Goal: Task Accomplishment & Management: Complete application form

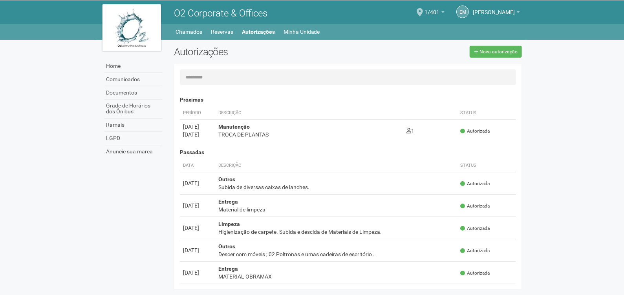
scroll to position [12, 0]
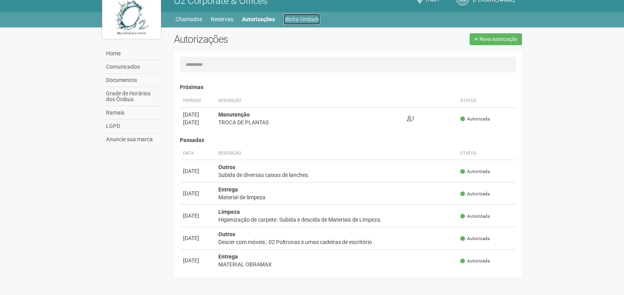
click at [296, 18] on link "Minha Unidade" at bounding box center [302, 19] width 37 height 11
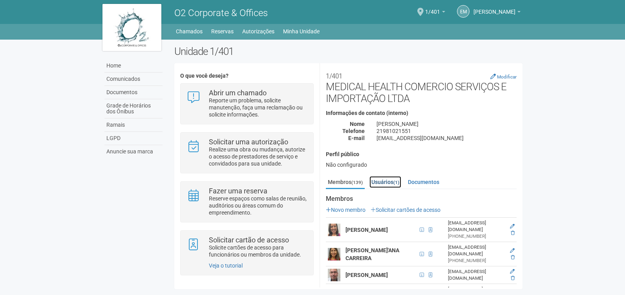
click at [395, 182] on link "Usuários (1)" at bounding box center [386, 182] width 32 height 12
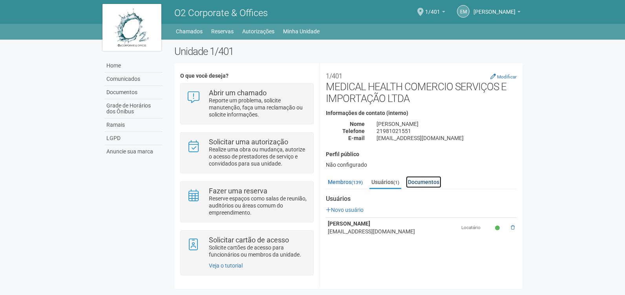
click at [428, 181] on link "Documentos" at bounding box center [423, 182] width 35 height 12
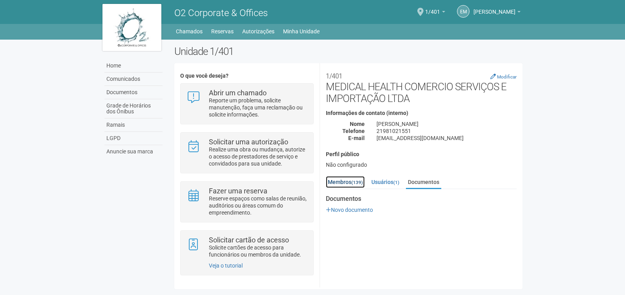
click at [330, 179] on link "Membros (139)" at bounding box center [345, 182] width 39 height 12
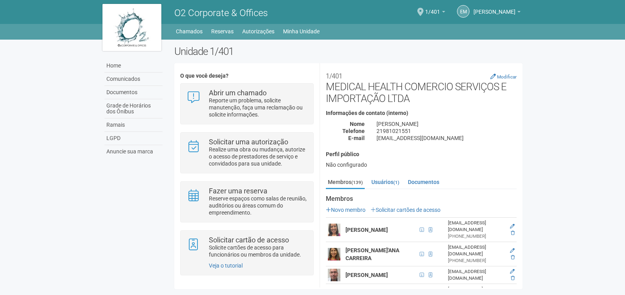
scroll to position [132, 0]
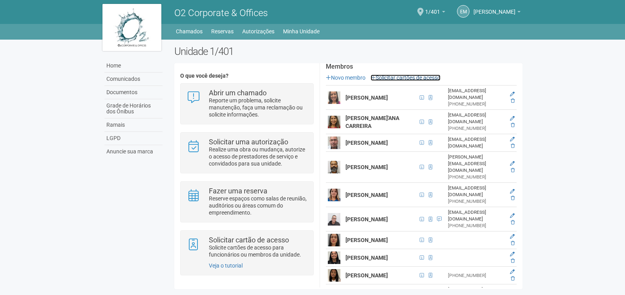
click at [412, 77] on link "Solicitar cartões de acesso" at bounding box center [406, 78] width 70 height 6
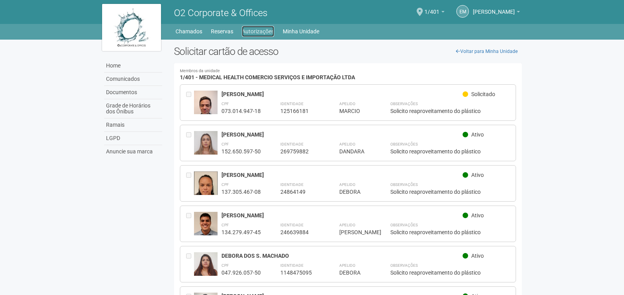
click at [266, 29] on link "Autorizações" at bounding box center [258, 31] width 32 height 11
